Goal: Find specific page/section: Find specific page/section

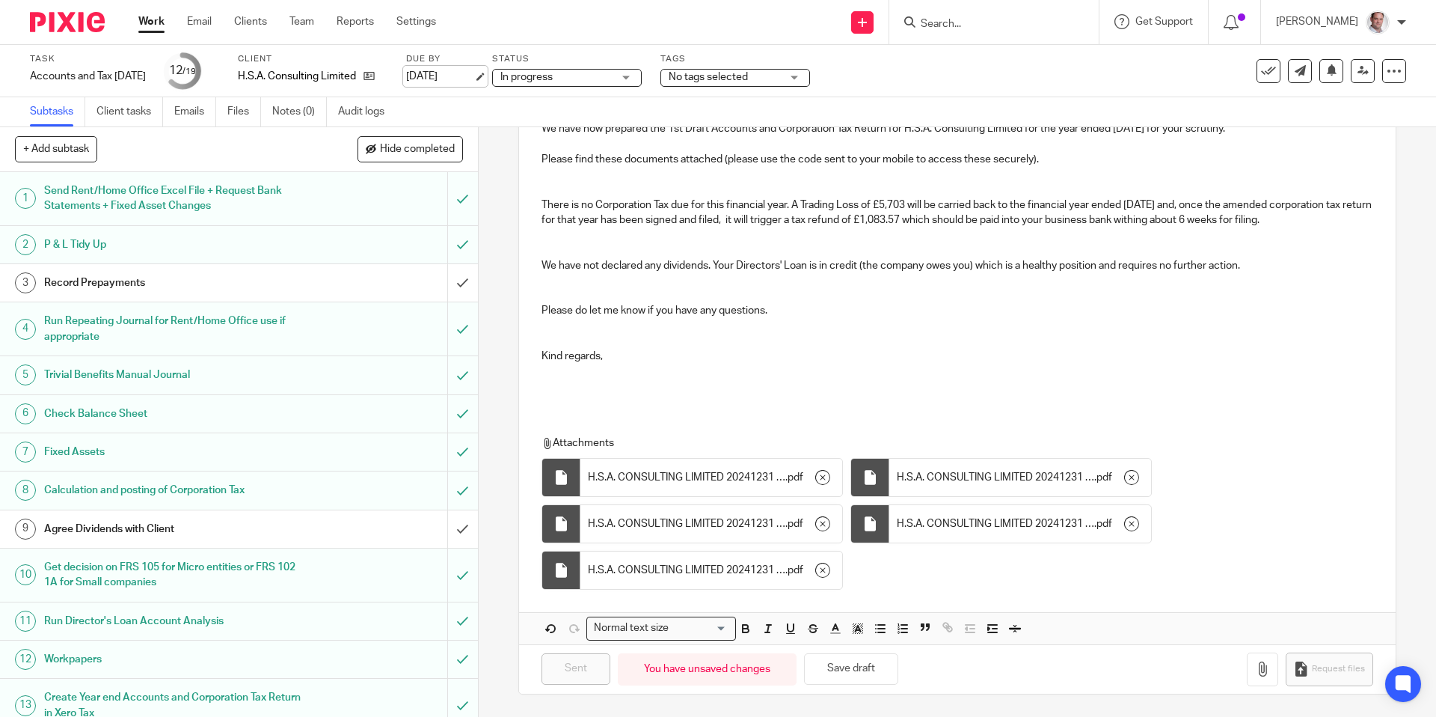
scroll to position [239, 0]
click at [996, 28] on input "Search" at bounding box center [986, 24] width 135 height 13
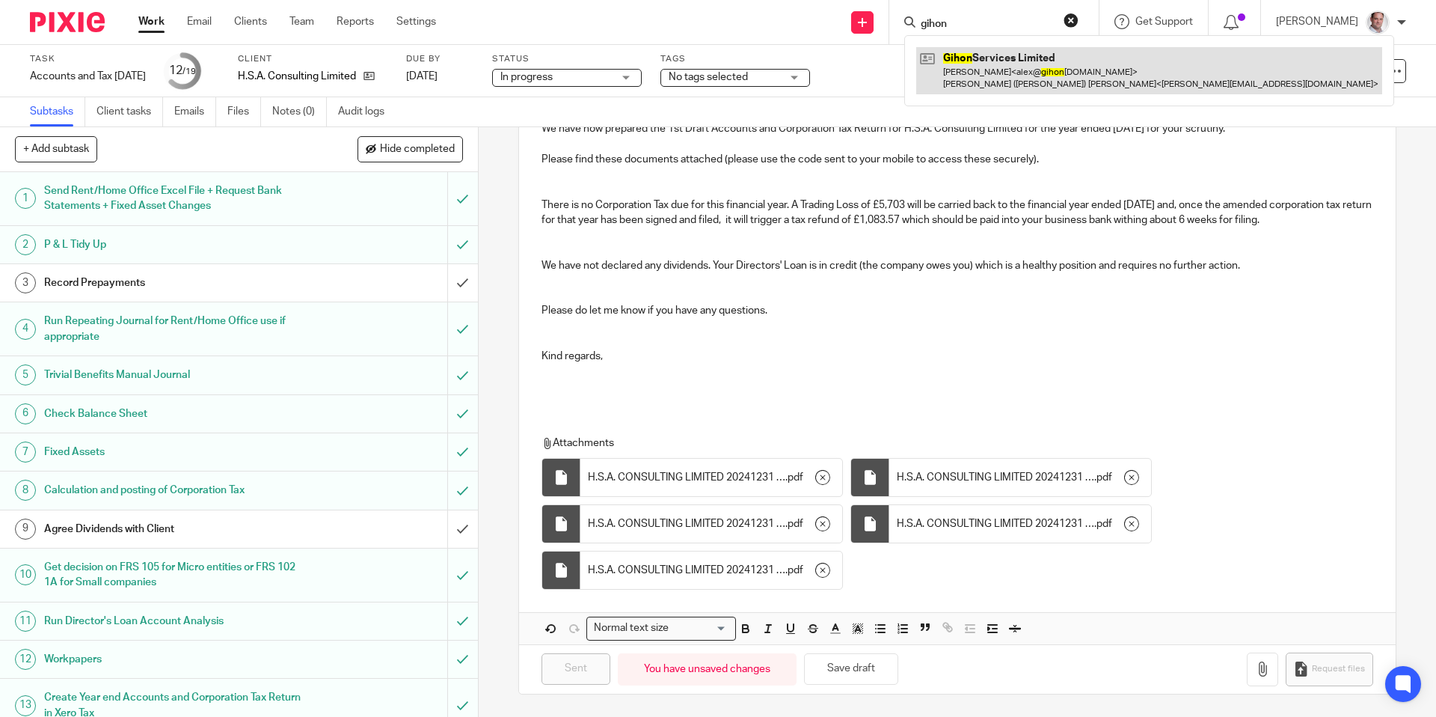
type input "gihon"
click at [1004, 52] on link at bounding box center [1149, 70] width 466 height 46
